Goal: Transaction & Acquisition: Book appointment/travel/reservation

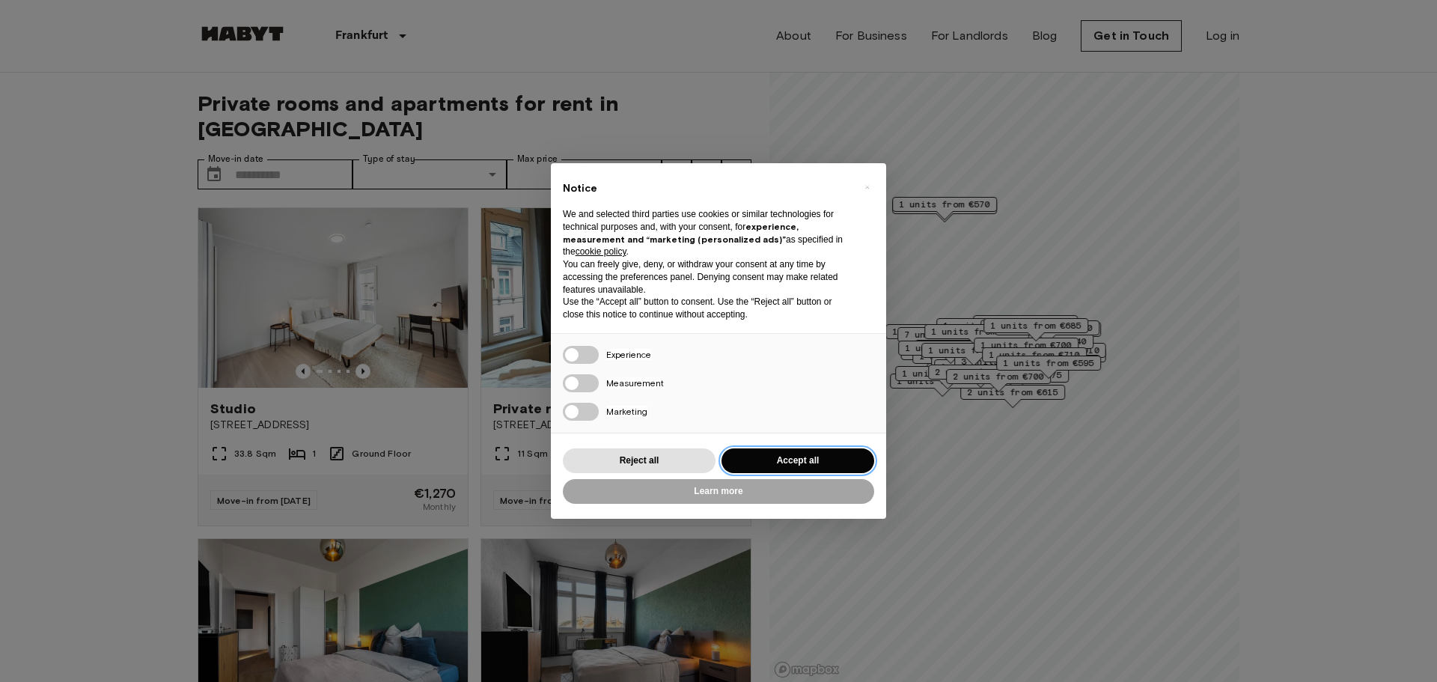
click at [806, 456] on button "Accept all" at bounding box center [798, 460] width 153 height 25
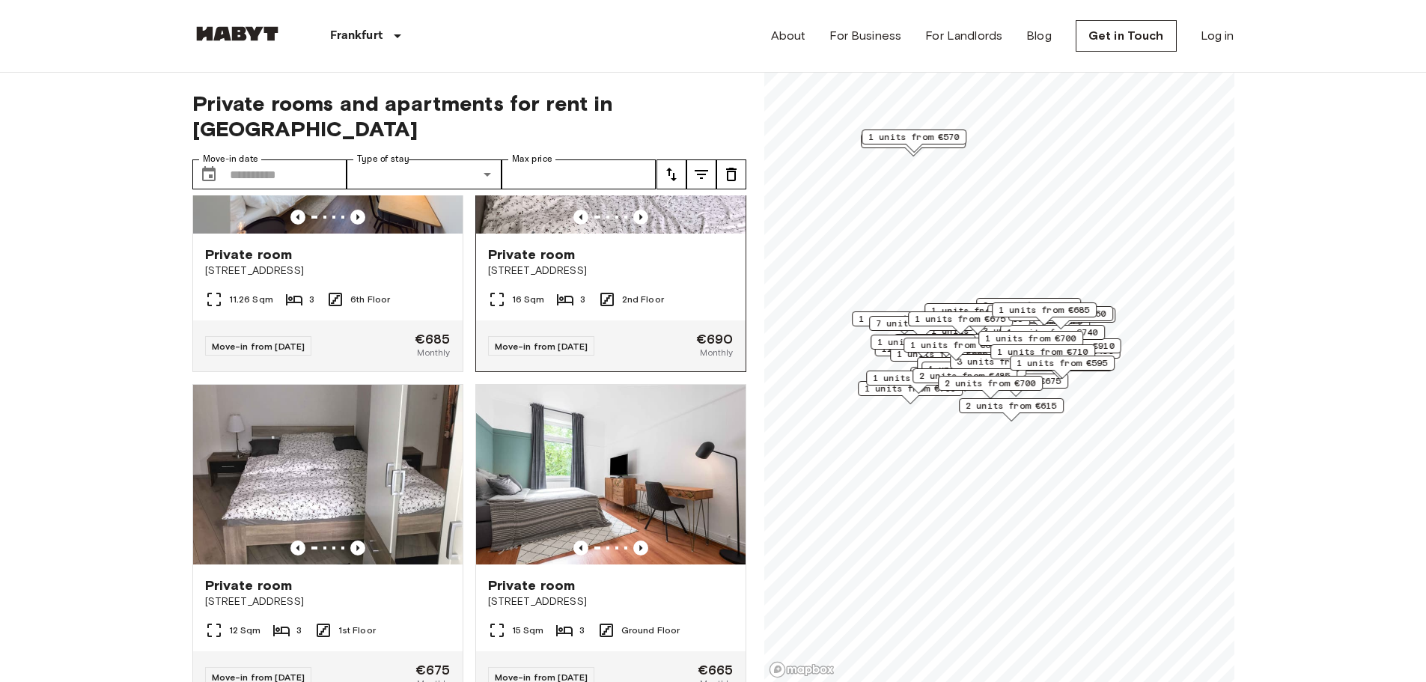
scroll to position [2321, 0]
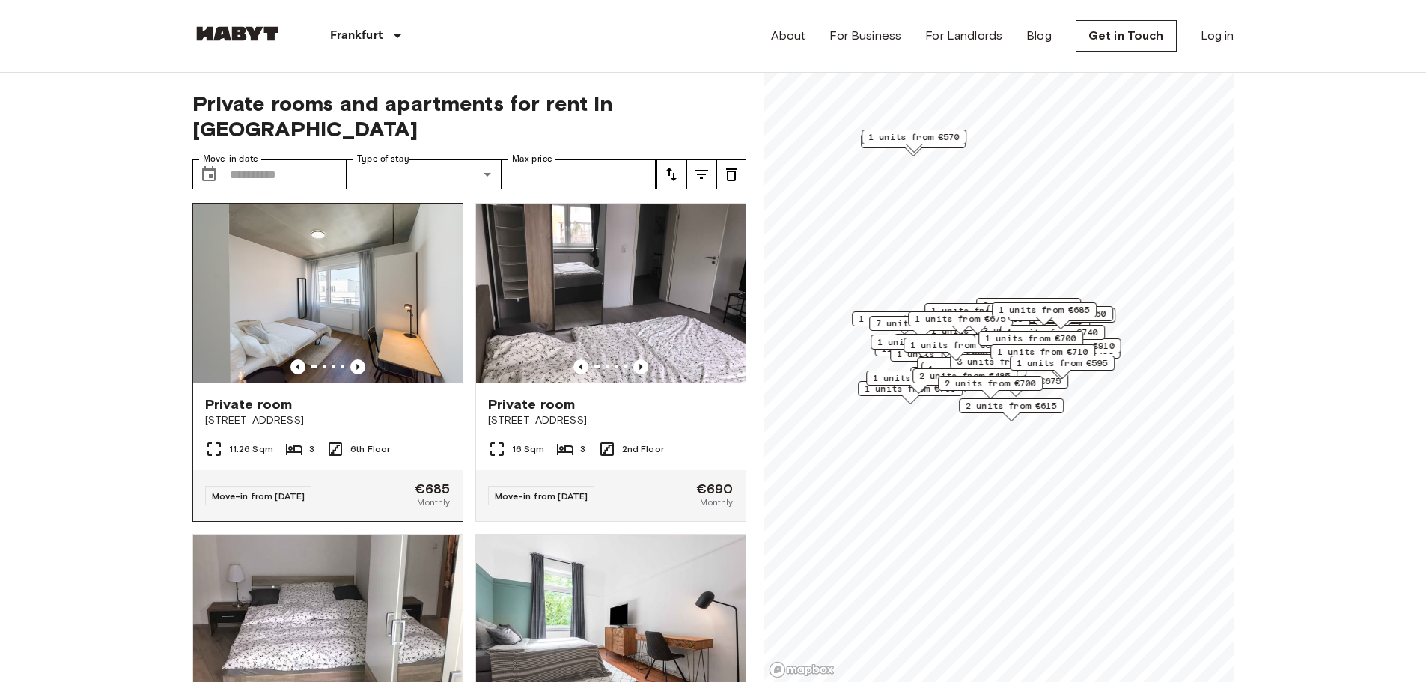
click at [389, 320] on img at bounding box center [327, 294] width 269 height 180
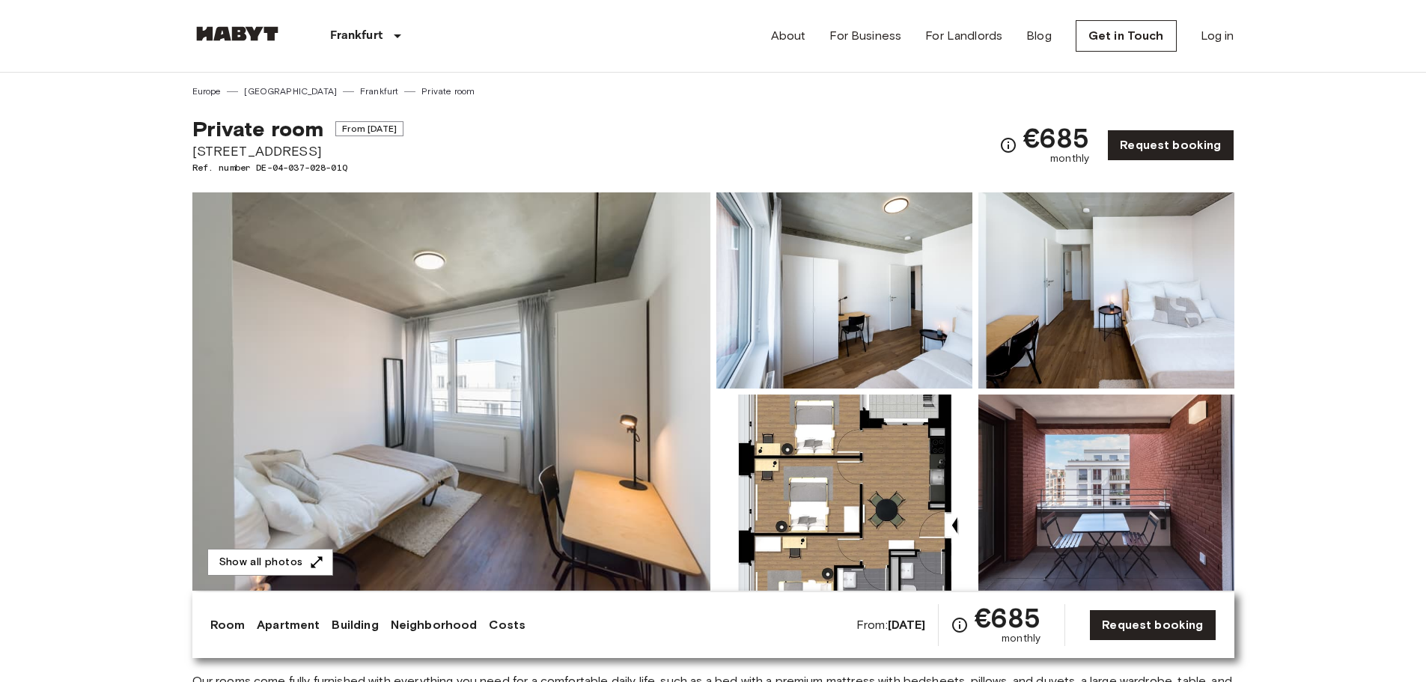
click at [898, 323] on img at bounding box center [844, 290] width 256 height 196
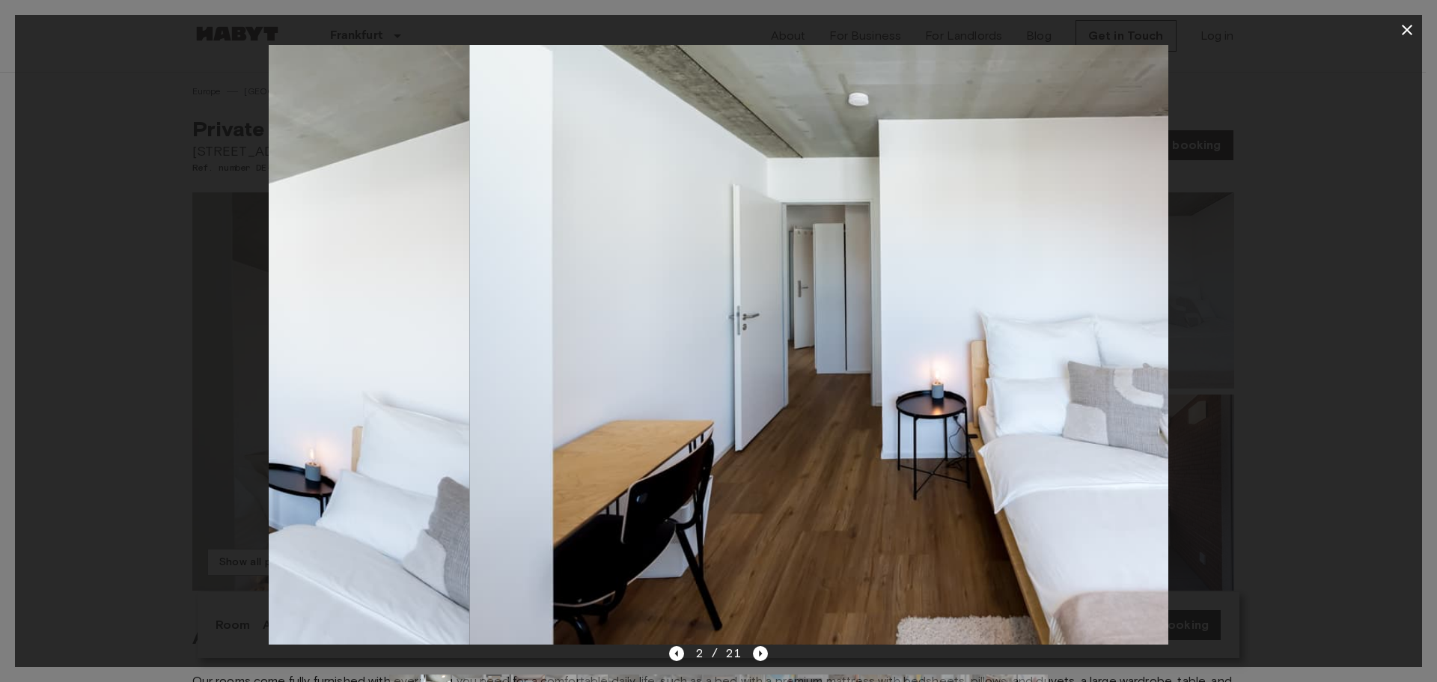
drag, startPoint x: 1064, startPoint y: 377, endPoint x: 323, endPoint y: 448, distance: 744.5
click at [323, 448] on img at bounding box center [19, 345] width 899 height 600
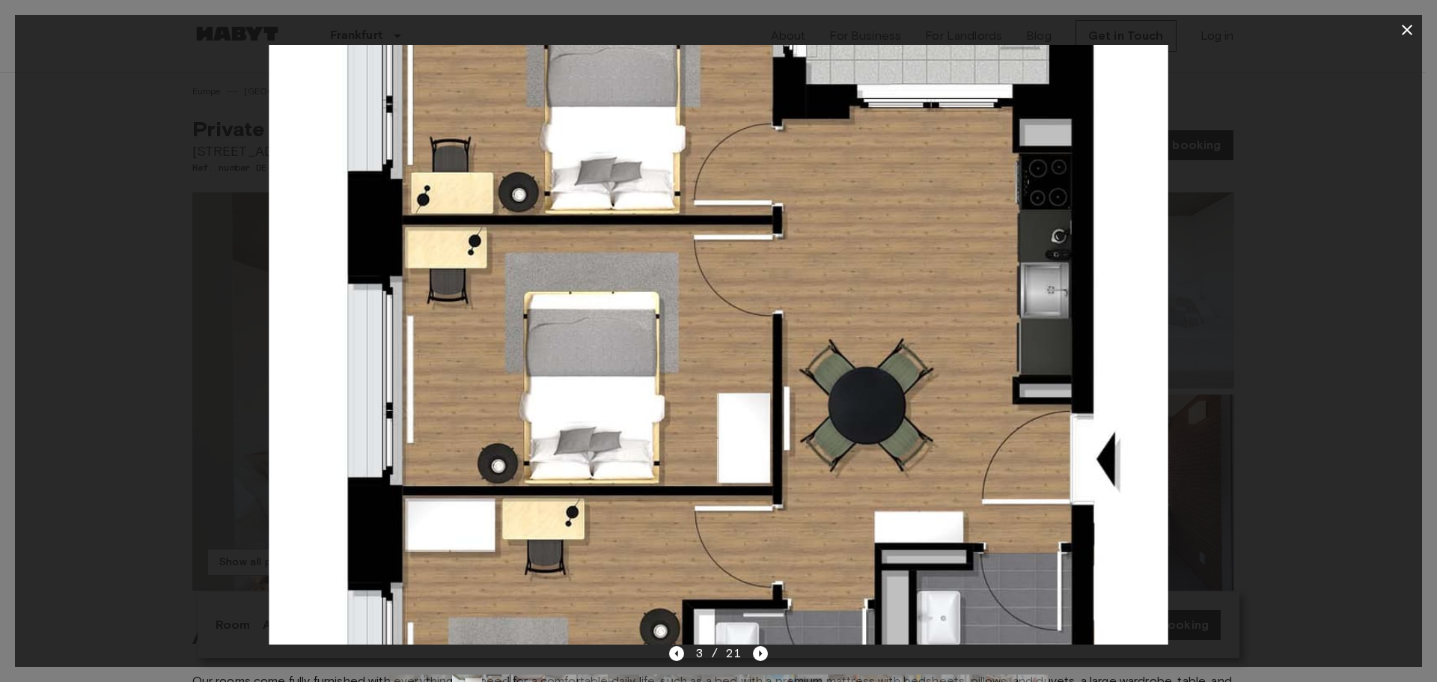
drag, startPoint x: 899, startPoint y: 415, endPoint x: 0, endPoint y: 440, distance: 899.4
click at [0, 440] on div "3 / 21" at bounding box center [718, 341] width 1437 height 682
click at [1403, 26] on icon "button" at bounding box center [1407, 30] width 10 height 10
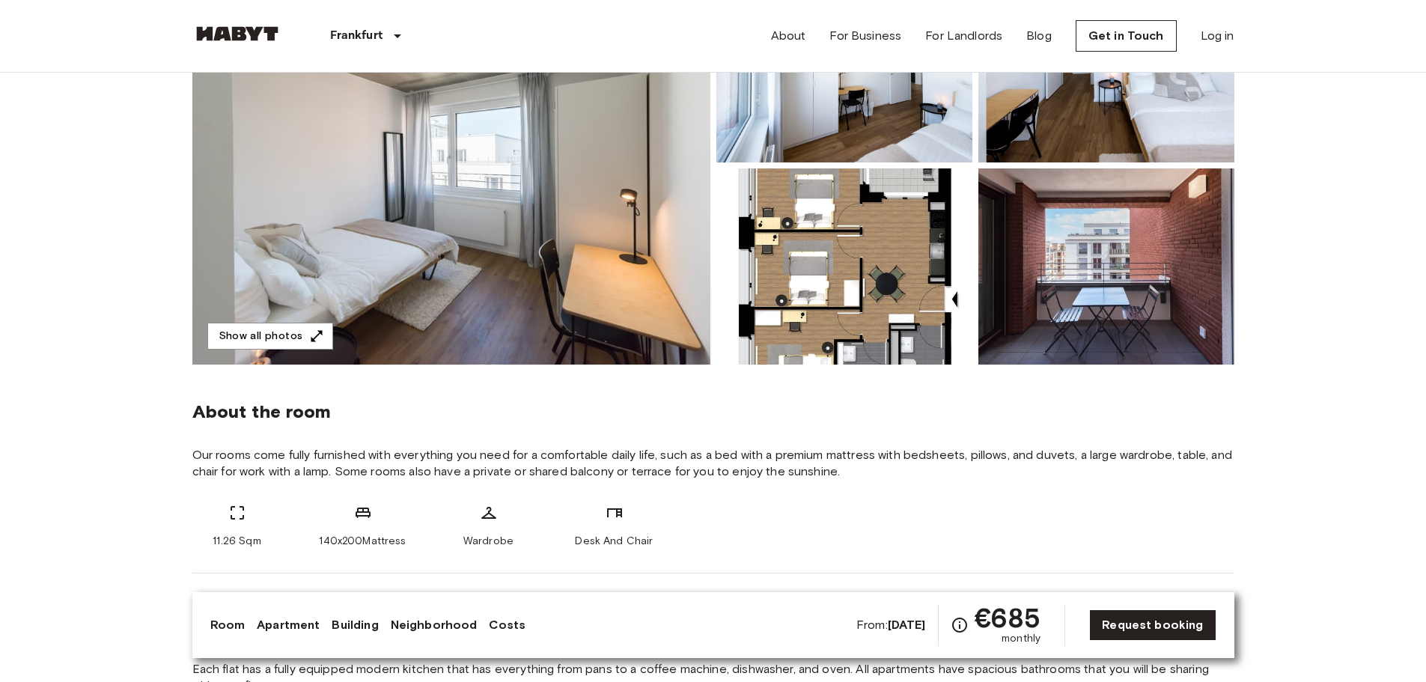
scroll to position [225, 0]
